Goal: Information Seeking & Learning: Learn about a topic

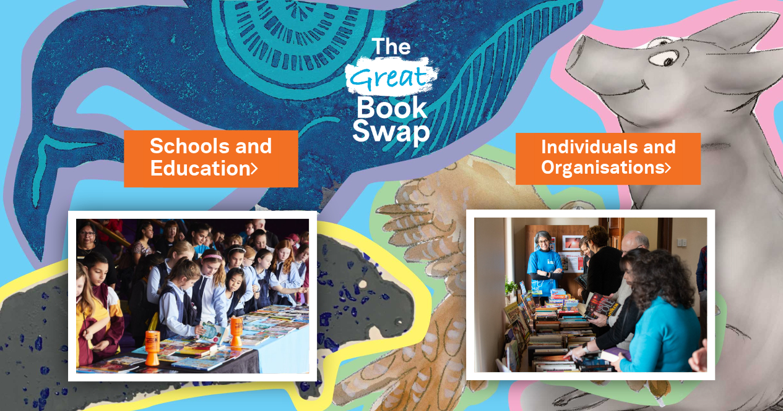
click at [230, 158] on link "Schools and Education" at bounding box center [211, 158] width 122 height 52
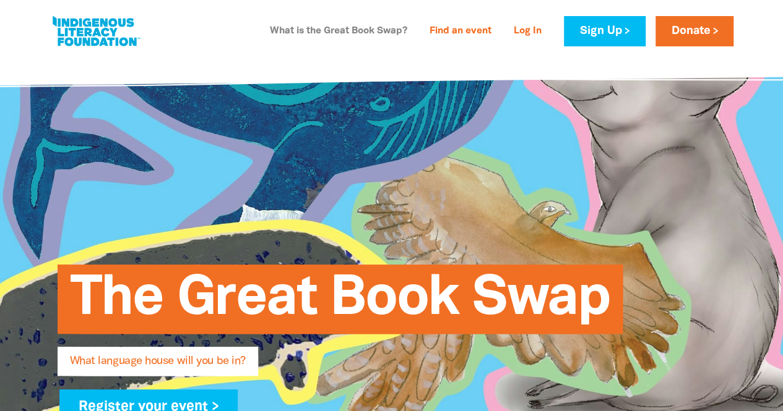
click at [384, 34] on link "What is the Great Book Swap?" at bounding box center [338, 32] width 152 height 20
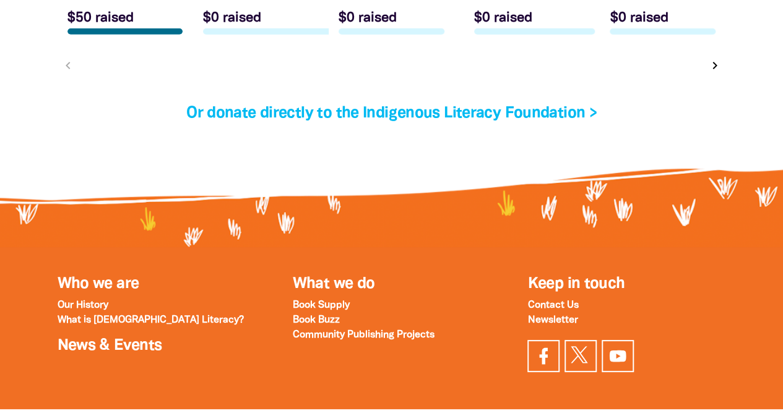
scroll to position [4276, 0]
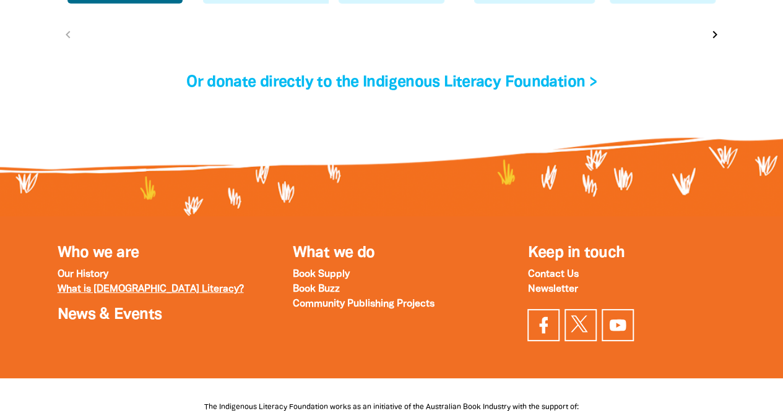
click at [149, 285] on strong "What is [DEMOGRAPHIC_DATA] Literacy?" at bounding box center [151, 289] width 186 height 9
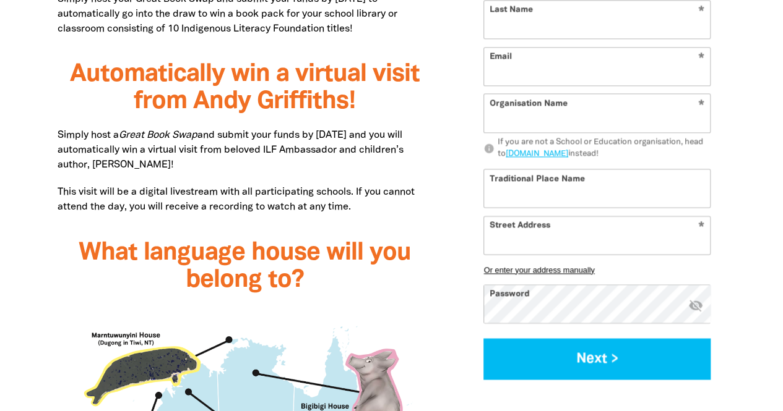
scroll to position [0, 0]
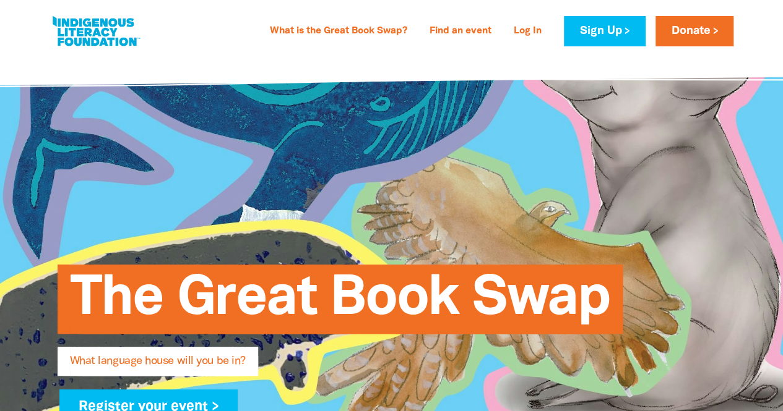
click at [107, 32] on link at bounding box center [95, 31] width 93 height 38
